Goal: Find specific page/section: Find specific page/section

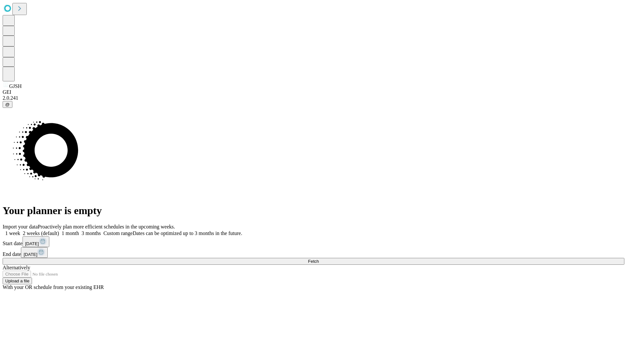
click at [319, 259] on span "Fetch" at bounding box center [313, 261] width 11 height 5
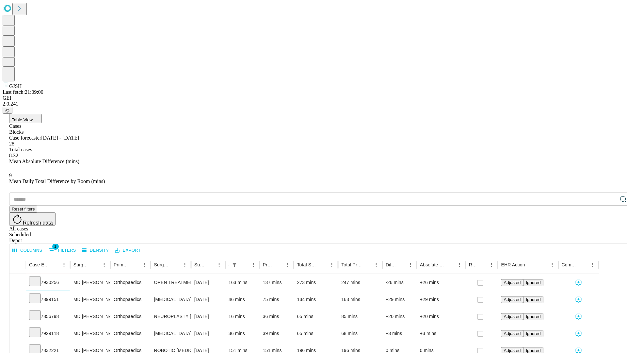
click at [38, 277] on icon at bounding box center [35, 280] width 7 height 7
